Goal: Task Accomplishment & Management: Complete application form

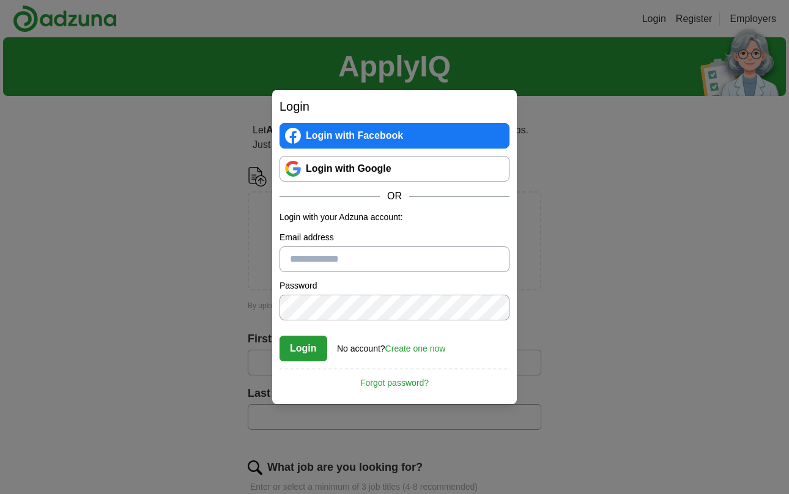
type input "**********"
click at [300, 351] on button "Login" at bounding box center [303, 349] width 48 height 26
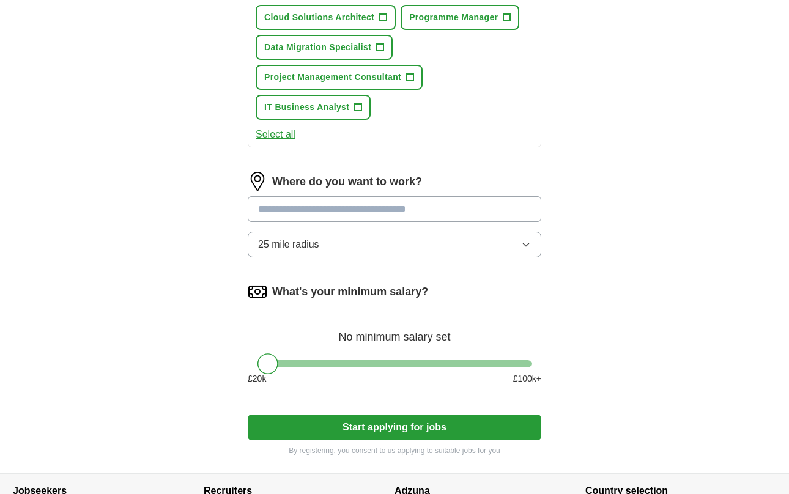
scroll to position [554, 0]
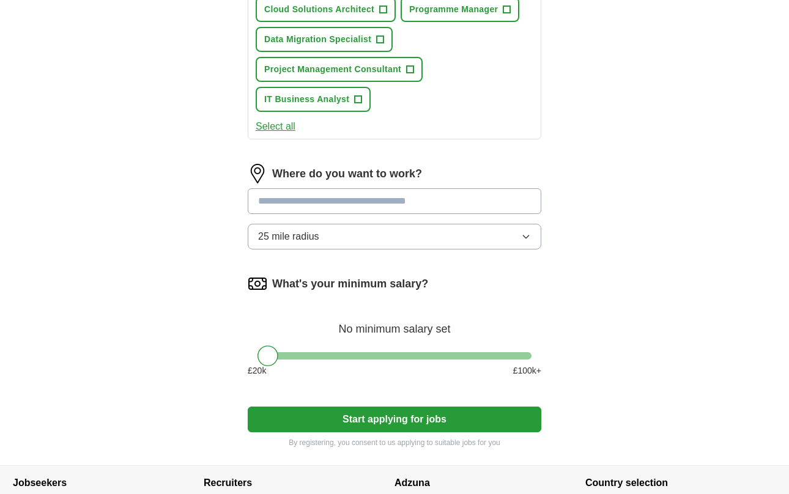
click at [339, 243] on button "25 mile radius" at bounding box center [395, 237] width 294 height 26
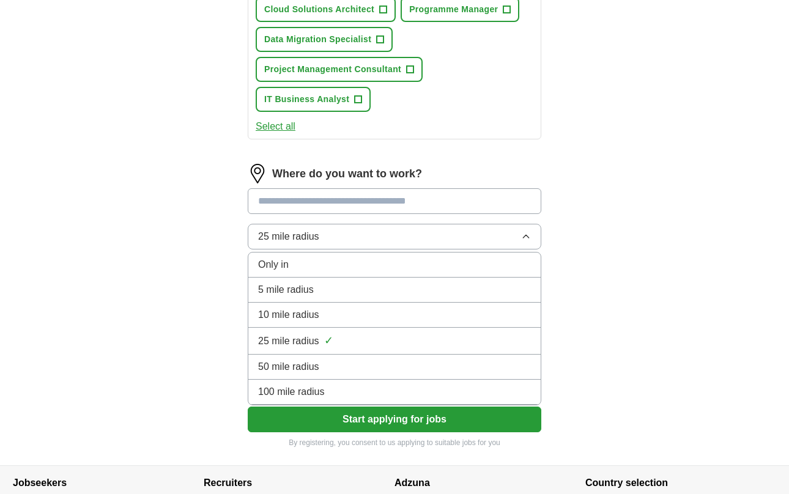
click at [298, 368] on span "50 mile radius" at bounding box center [288, 367] width 61 height 15
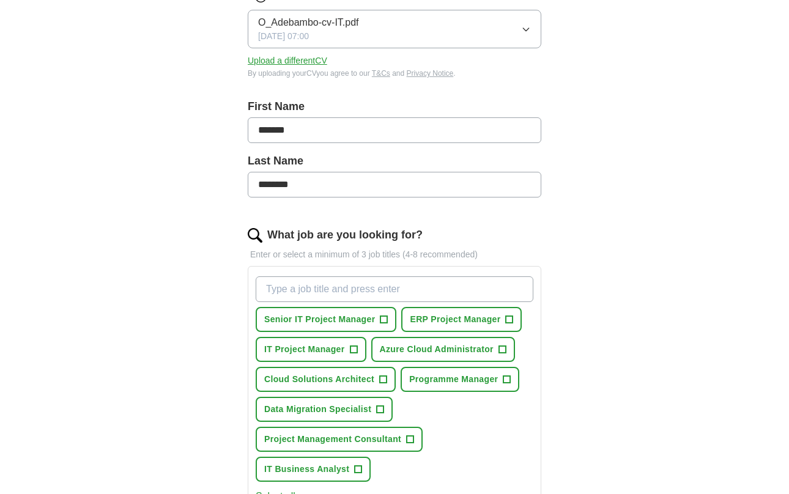
scroll to position [185, 0]
click at [295, 317] on span "Senior IT Project Manager" at bounding box center [319, 319] width 111 height 13
click at [431, 320] on span "ERP Project Manager" at bounding box center [455, 319] width 91 height 13
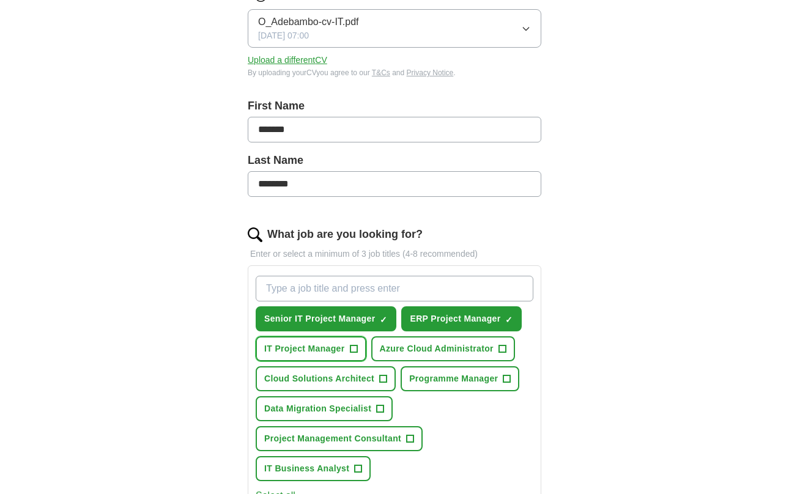
click at [314, 350] on span "IT Project Manager" at bounding box center [304, 348] width 81 height 13
click at [437, 376] on span "Programme Manager" at bounding box center [453, 378] width 89 height 13
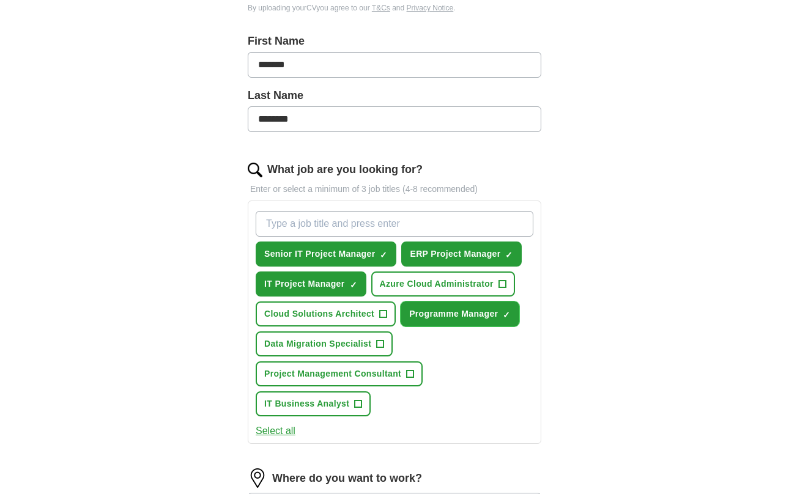
scroll to position [251, 0]
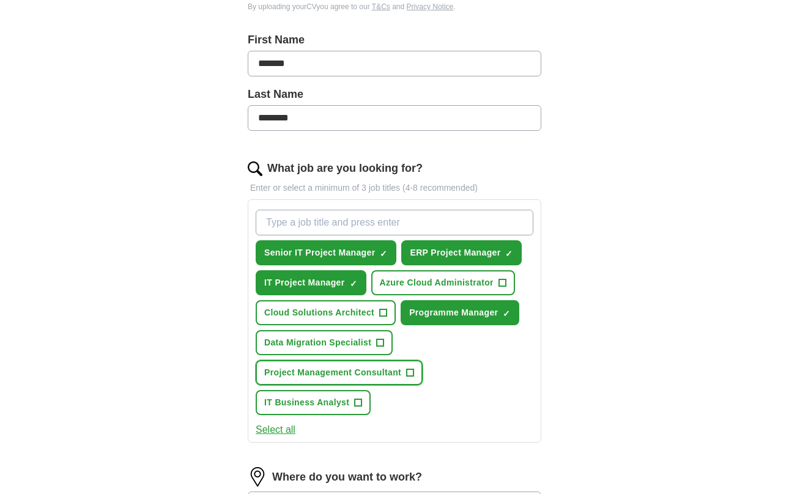
click at [322, 368] on span "Project Management Consultant" at bounding box center [332, 372] width 137 height 13
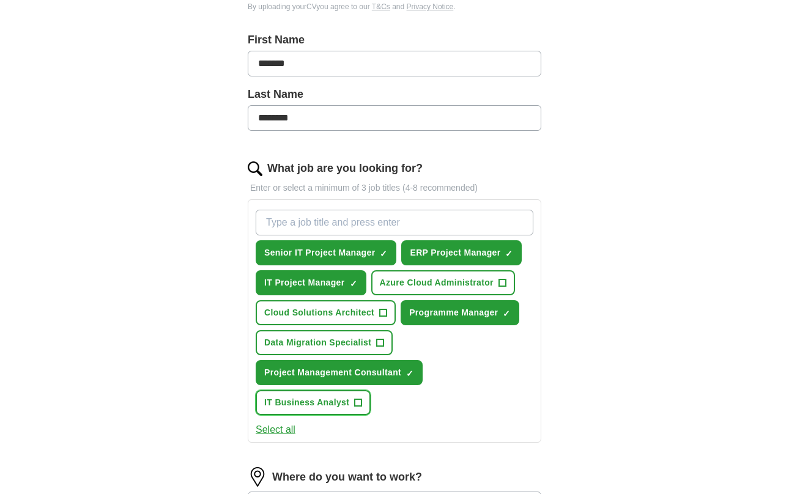
click at [302, 398] on span "IT Business Analyst" at bounding box center [306, 402] width 85 height 13
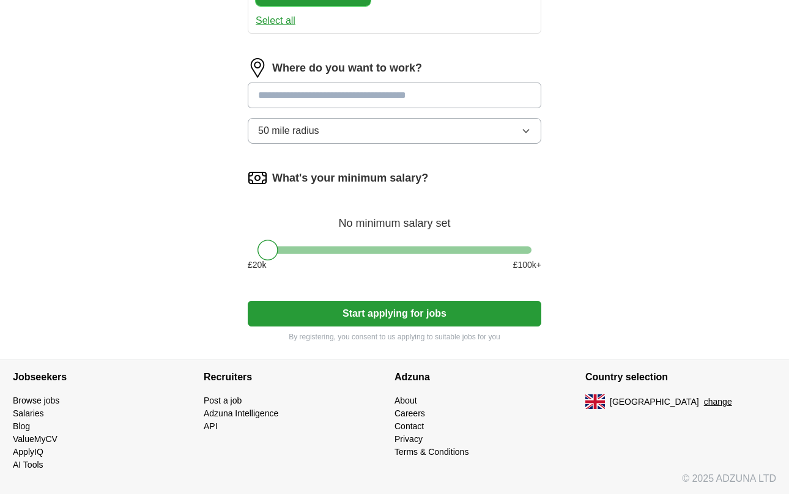
scroll to position [662, 0]
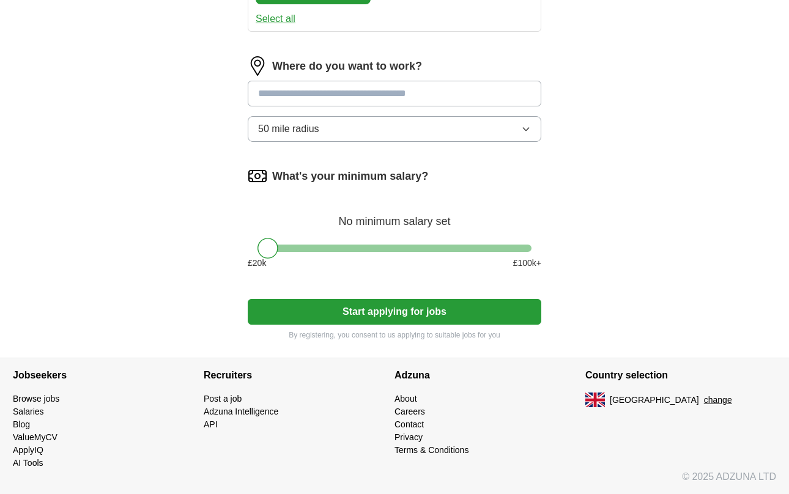
click at [347, 94] on input at bounding box center [395, 94] width 294 height 26
type input "*"
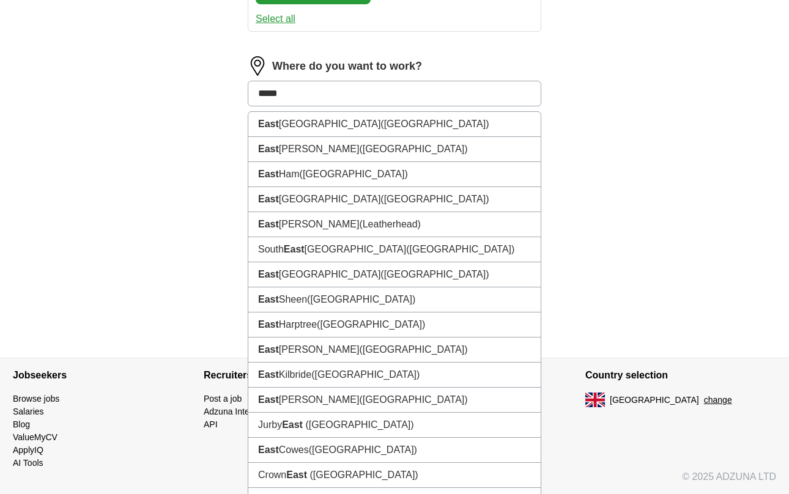
type input "******"
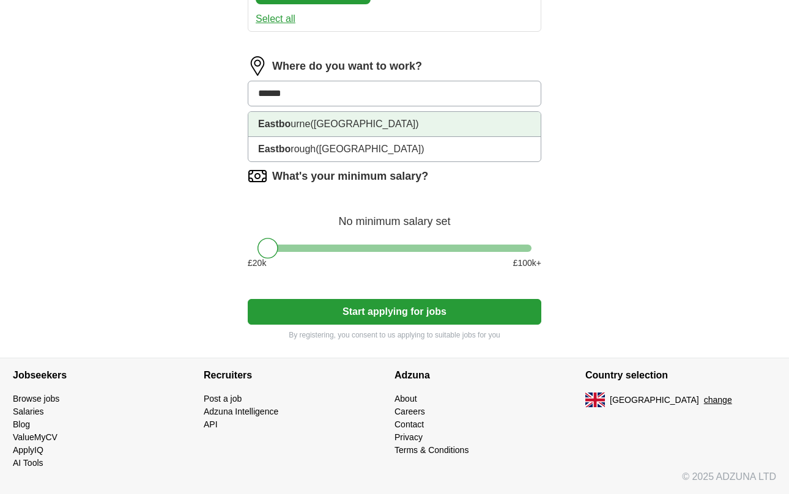
click at [326, 124] on span "([GEOGRAPHIC_DATA])" at bounding box center [364, 124] width 108 height 10
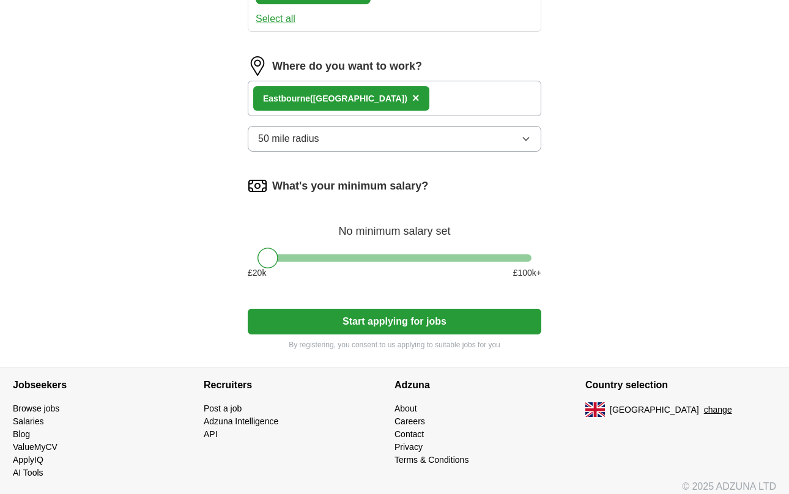
click at [437, 256] on div at bounding box center [394, 257] width 274 height 7
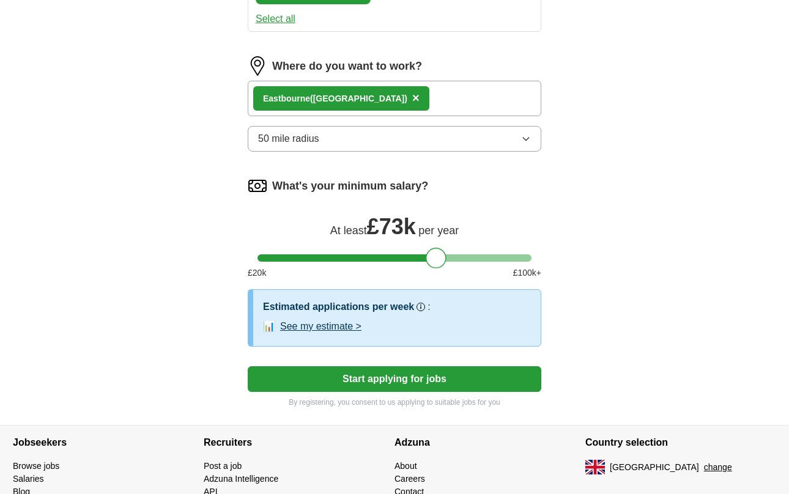
click at [412, 258] on div at bounding box center [394, 257] width 274 height 7
click at [392, 261] on div at bounding box center [394, 257] width 274 height 7
click at [405, 259] on div at bounding box center [394, 257] width 274 height 7
click at [383, 259] on div at bounding box center [394, 257] width 274 height 7
click at [381, 260] on div at bounding box center [378, 258] width 21 height 21
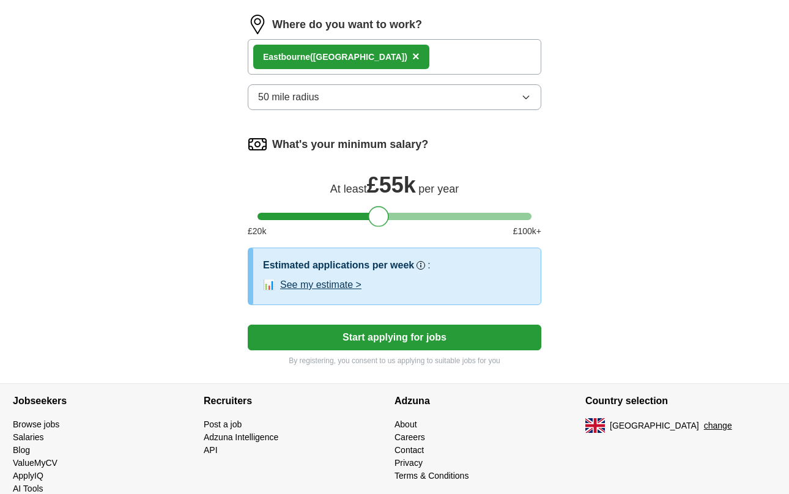
scroll to position [729, 0]
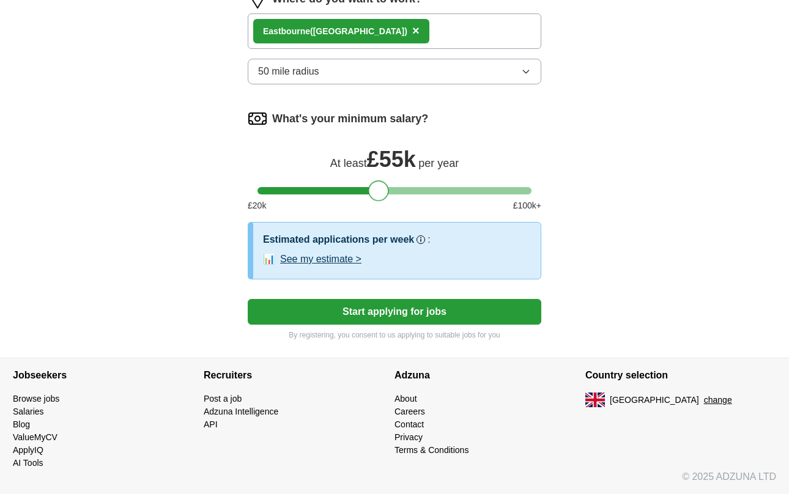
click at [401, 310] on button "Start applying for jobs" at bounding box center [395, 312] width 294 height 26
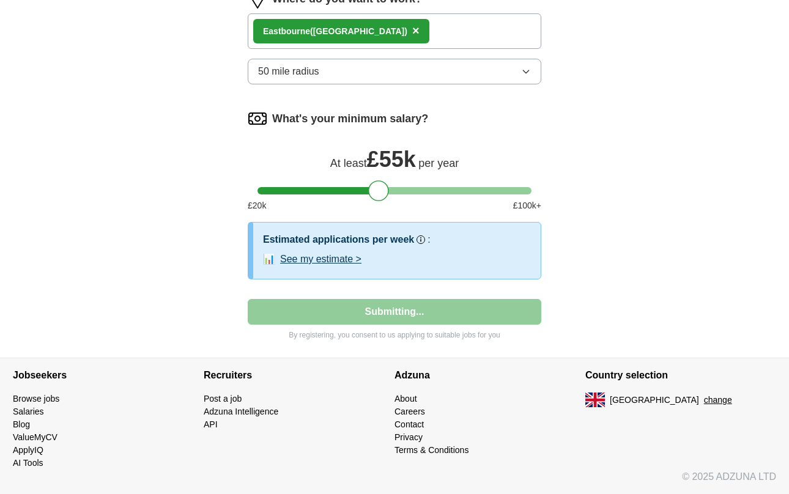
select select "**"
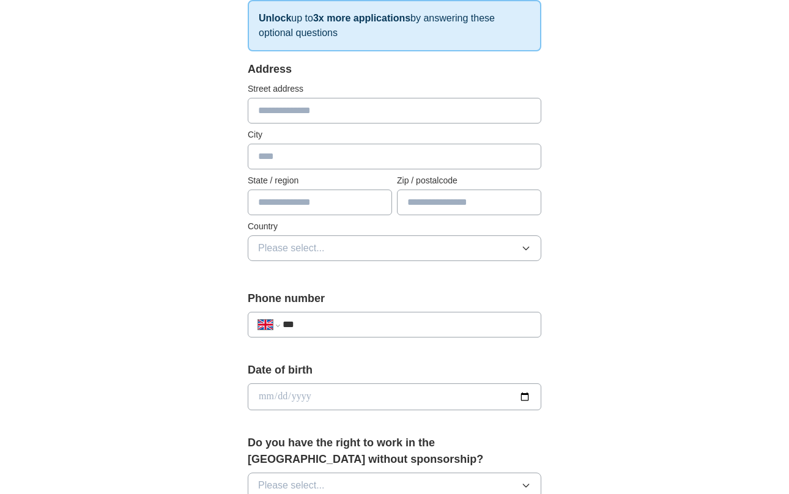
scroll to position [0, 0]
